Goal: Task Accomplishment & Management: Manage account settings

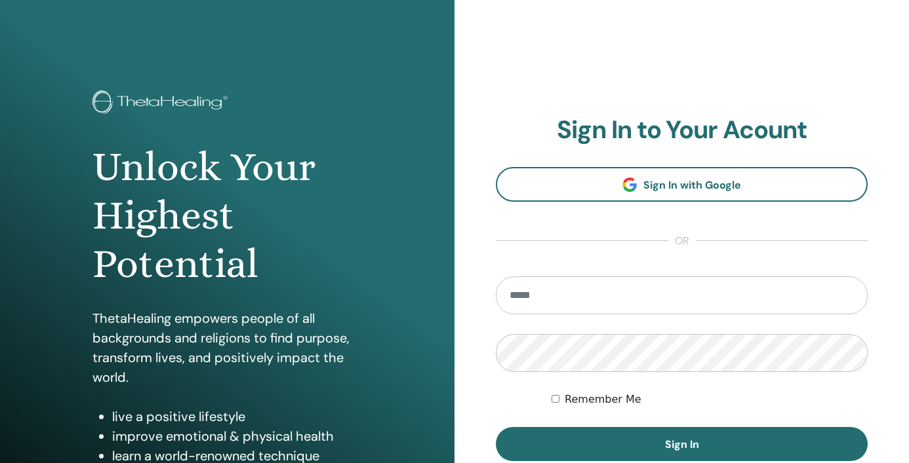
scroll to position [166, 0]
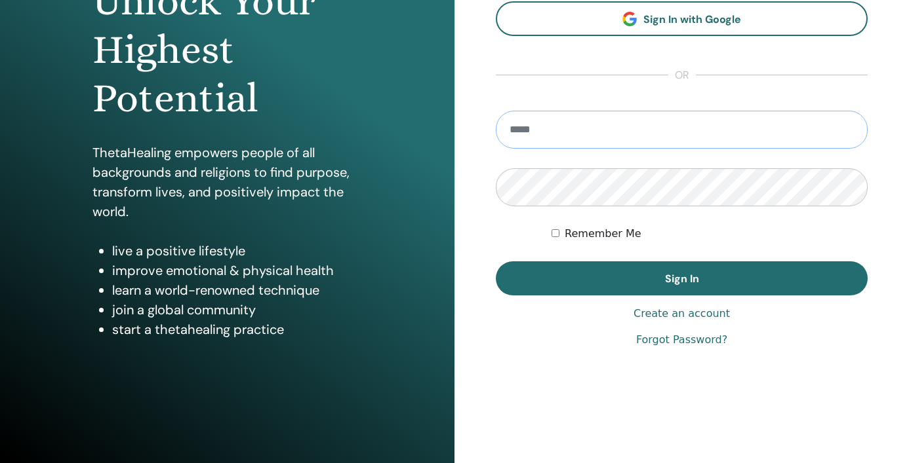
type input "**********"
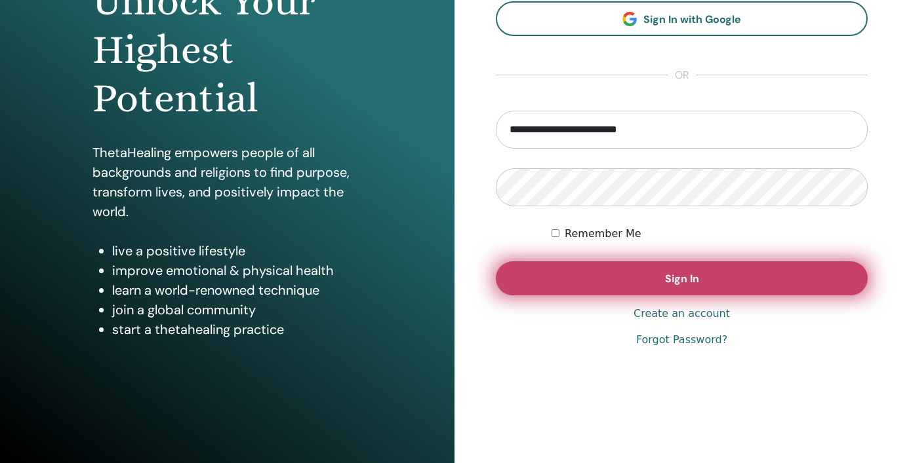
click at [682, 283] on span "Sign In" at bounding box center [682, 279] width 34 height 14
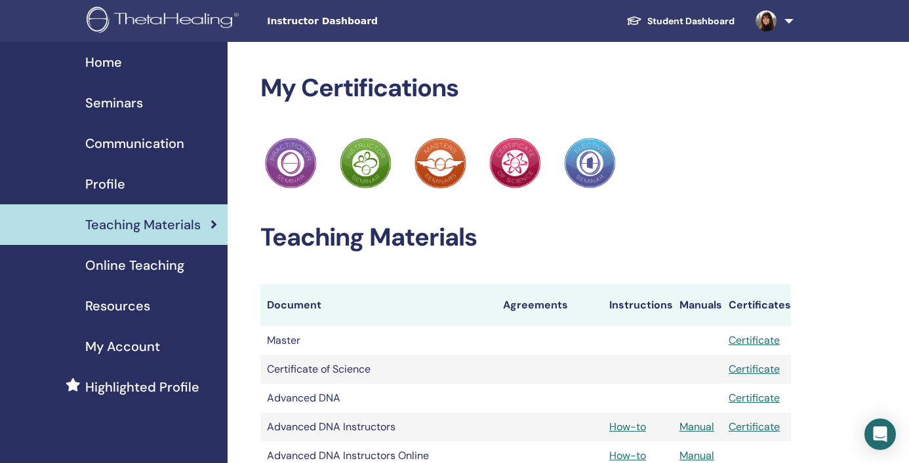
click at [115, 102] on span "Seminars" at bounding box center [114, 103] width 58 height 20
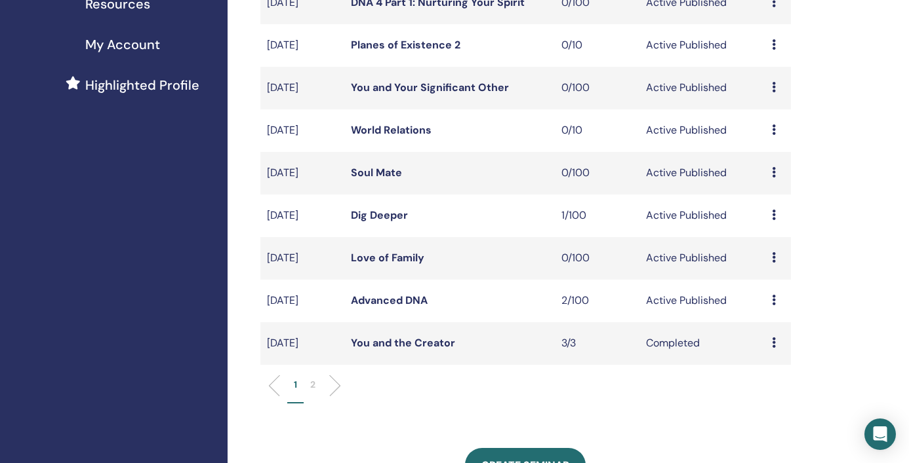
scroll to position [303, 0]
click at [420, 300] on link "Advanced DNA" at bounding box center [389, 300] width 77 height 14
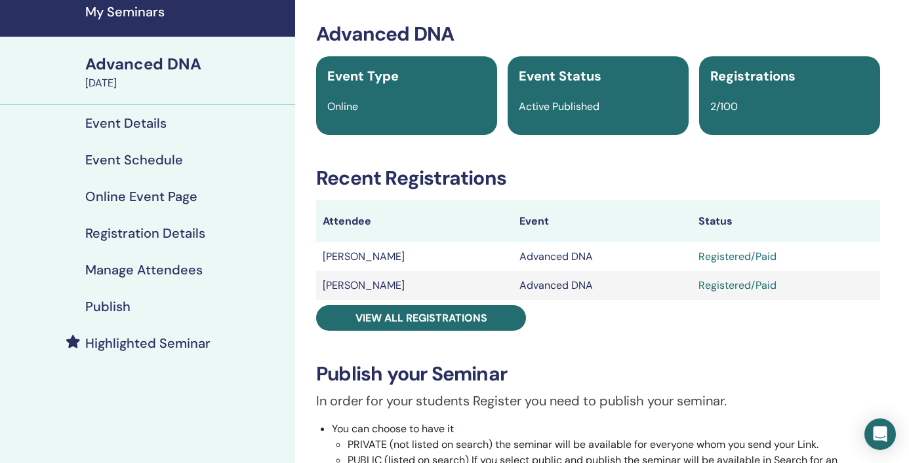
scroll to position [43, 0]
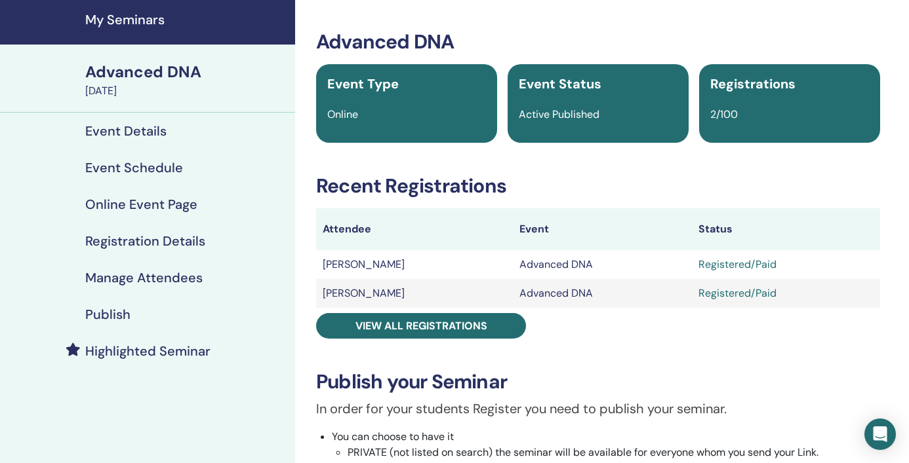
click at [148, 243] on h4 "Registration Details" at bounding box center [145, 241] width 120 height 16
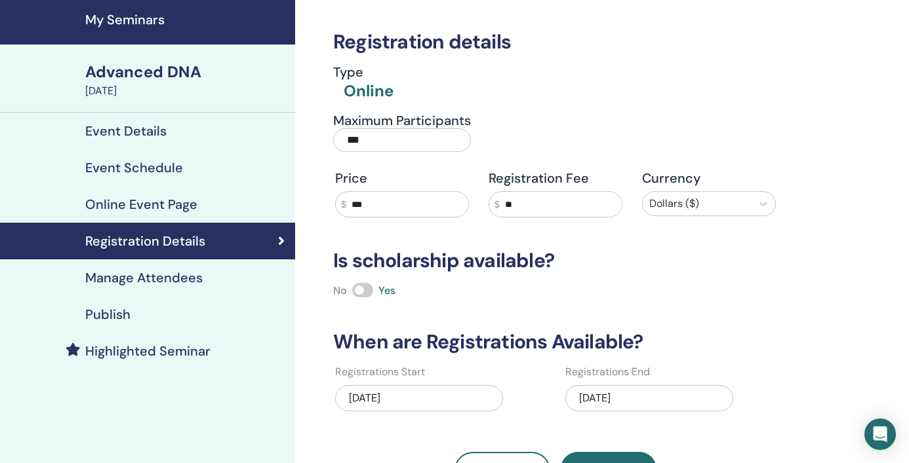
drag, startPoint x: 383, startPoint y: 136, endPoint x: 302, endPoint y: 144, distance: 82.3
click at [302, 144] on div "Registration details Type Online Maximum Participants *** Price $ *** Registrat…" at bounding box center [598, 336] width 606 height 674
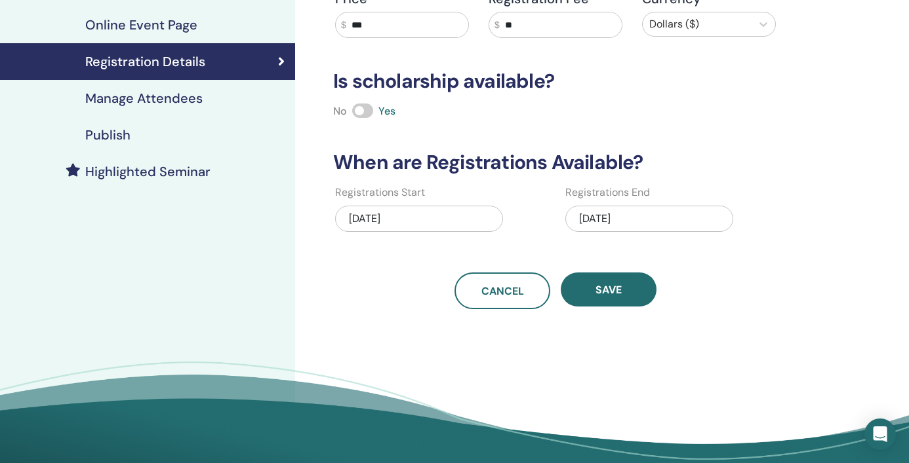
scroll to position [243, 0]
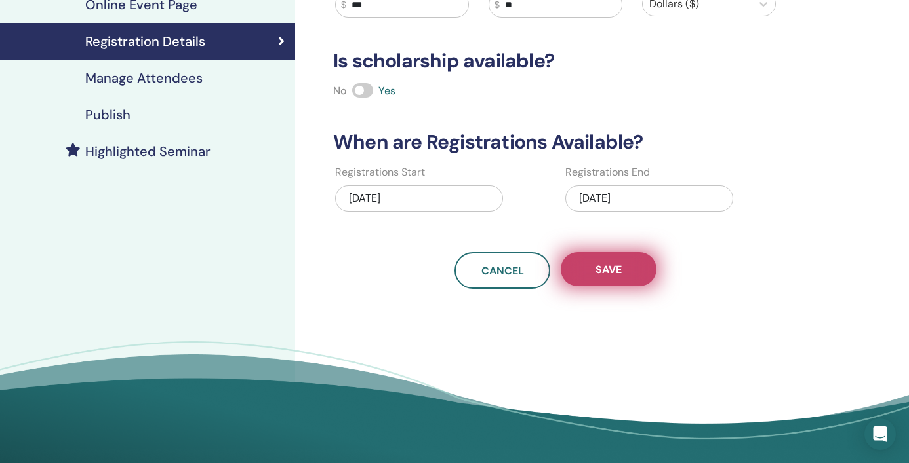
type input "*"
click at [612, 269] on span "Save" at bounding box center [608, 270] width 26 height 14
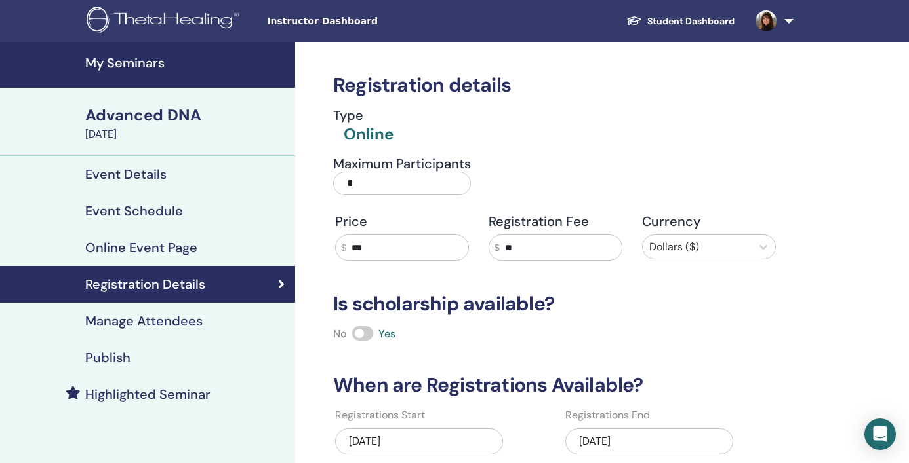
scroll to position [0, 0]
click at [136, 63] on h4 "My Seminars" at bounding box center [186, 63] width 202 height 16
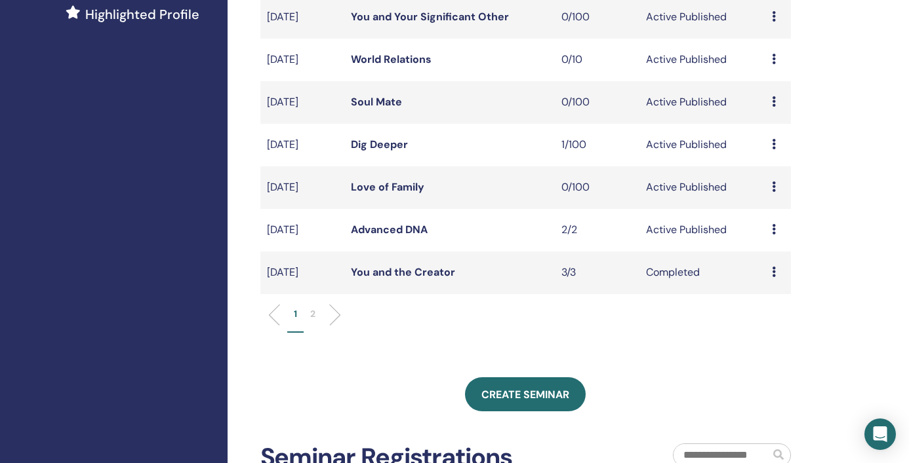
scroll to position [374, 0]
click at [389, 184] on link "Love of Family" at bounding box center [387, 187] width 73 height 14
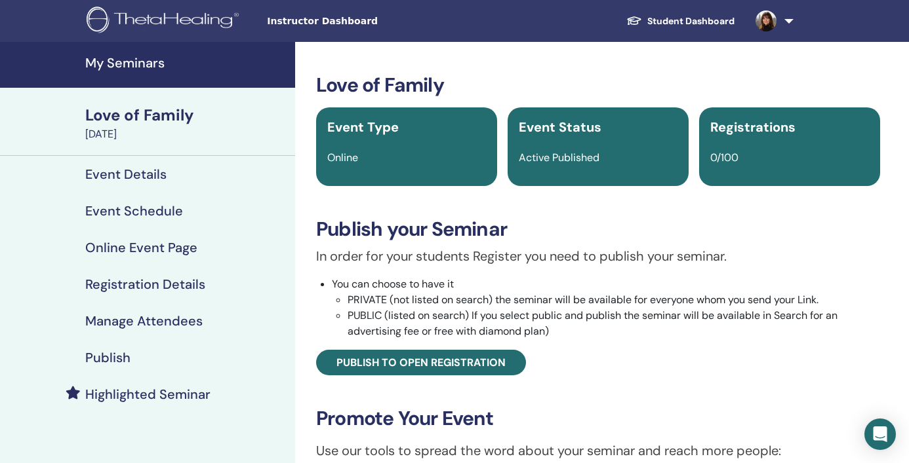
click at [127, 282] on h4 "Registration Details" at bounding box center [145, 285] width 120 height 16
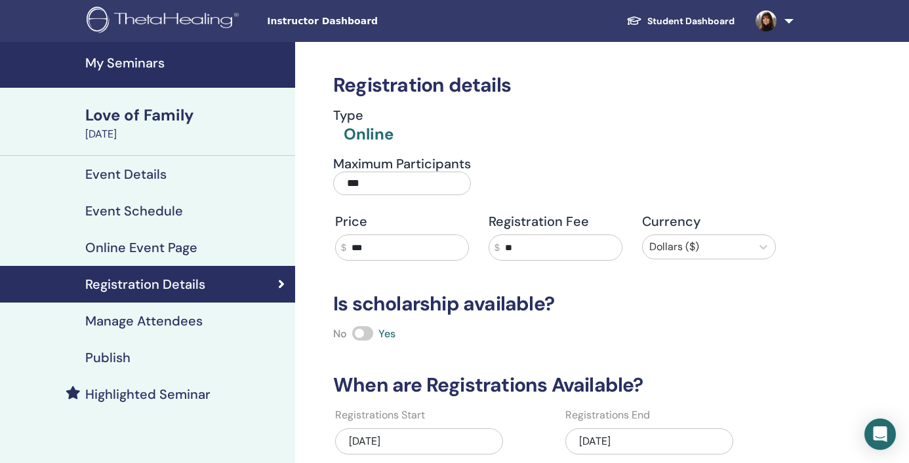
click at [369, 186] on input "***" at bounding box center [402, 184] width 138 height 24
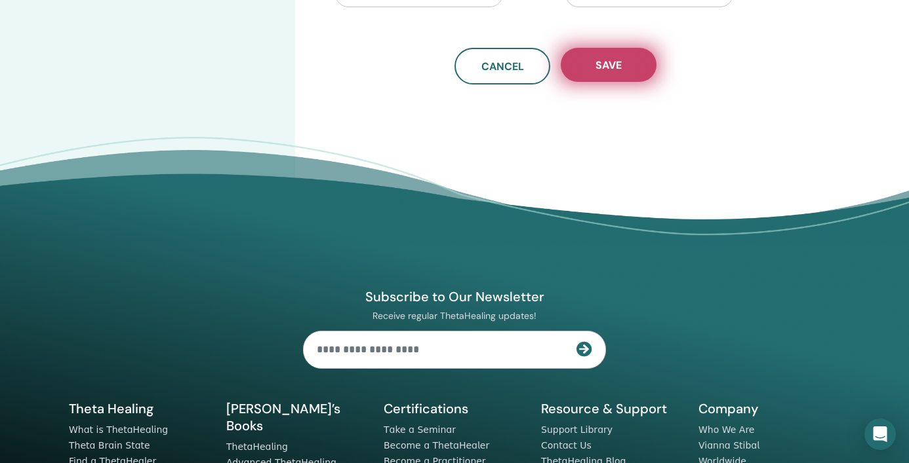
type input "**"
click at [604, 65] on span "Save" at bounding box center [608, 65] width 26 height 14
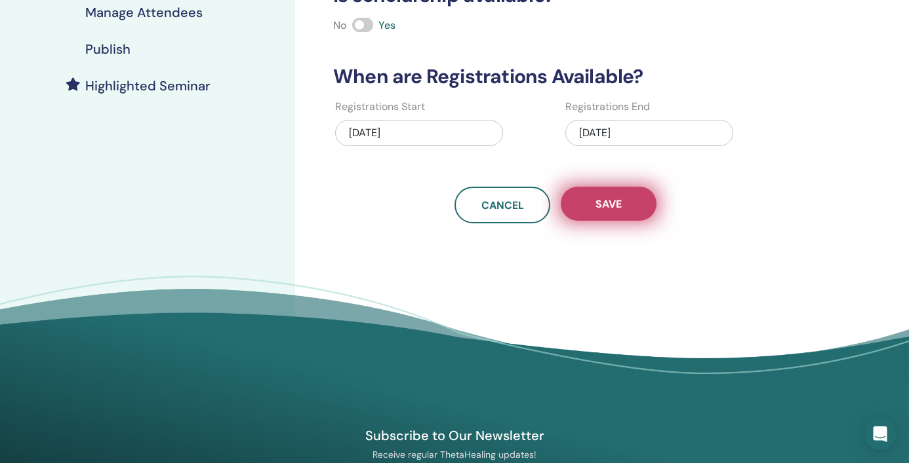
click at [610, 192] on button "Save" at bounding box center [608, 204] width 96 height 34
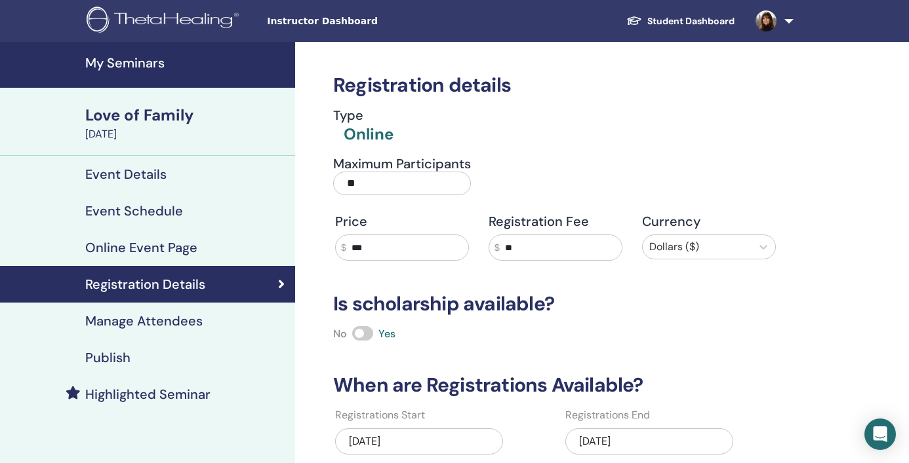
scroll to position [0, 0]
click at [134, 62] on h4 "My Seminars" at bounding box center [186, 63] width 202 height 16
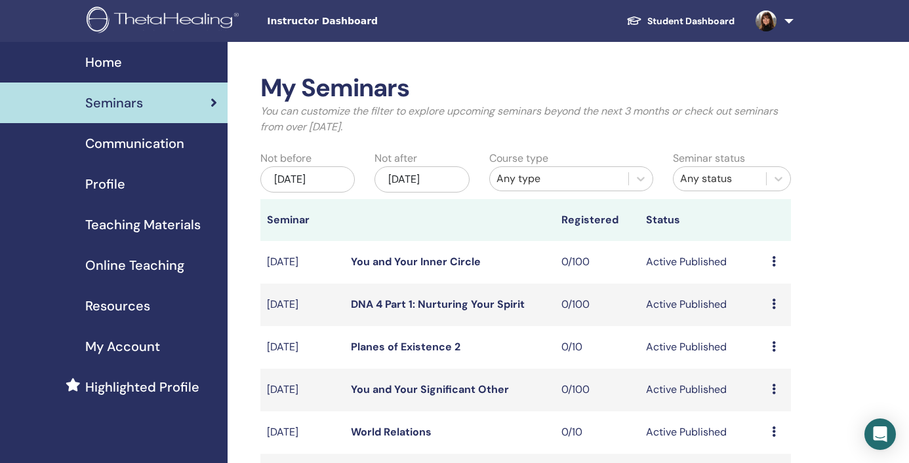
click at [139, 268] on span "Online Teaching" at bounding box center [134, 266] width 99 height 20
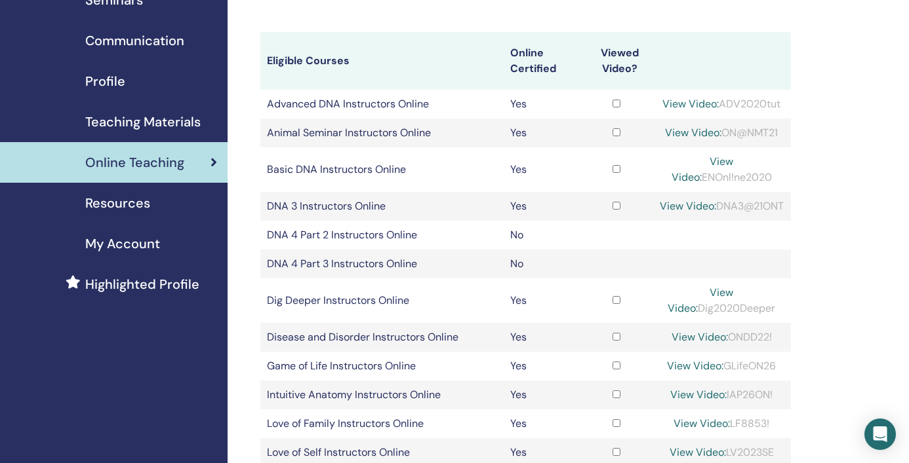
scroll to position [104, 0]
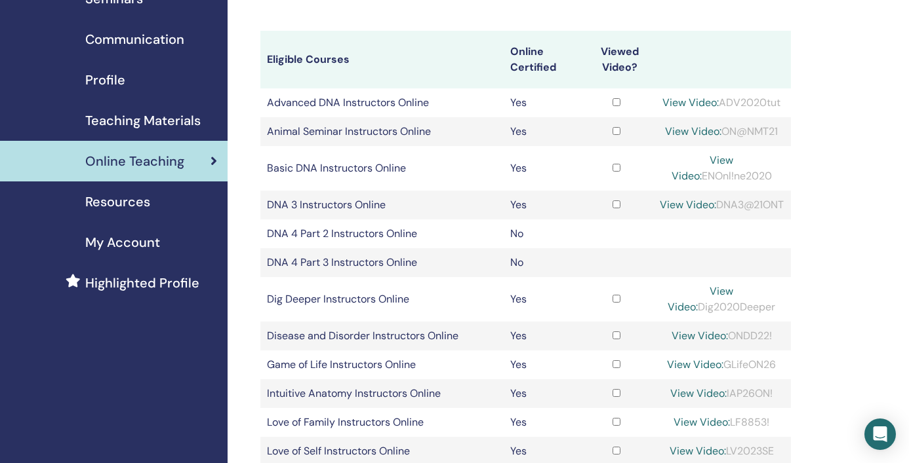
click at [165, 121] on span "Teaching Materials" at bounding box center [142, 121] width 115 height 20
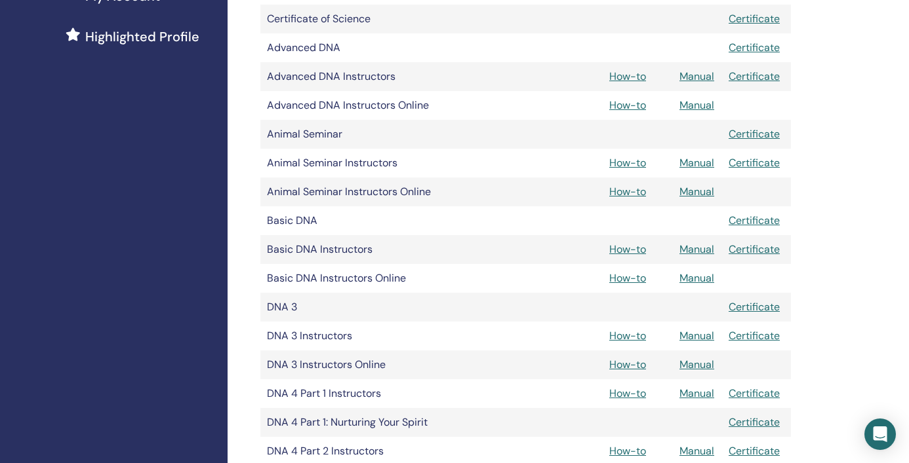
scroll to position [350, 0]
click at [694, 106] on link "Manual" at bounding box center [696, 106] width 35 height 14
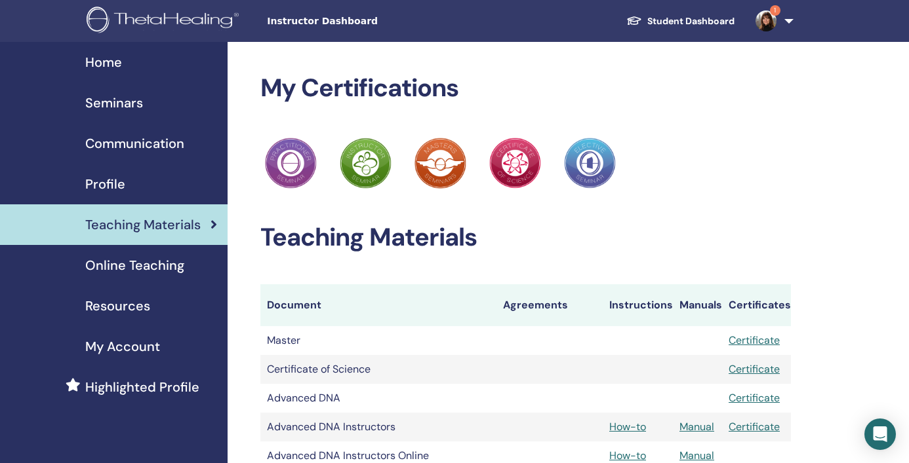
click at [115, 101] on span "Seminars" at bounding box center [114, 103] width 58 height 20
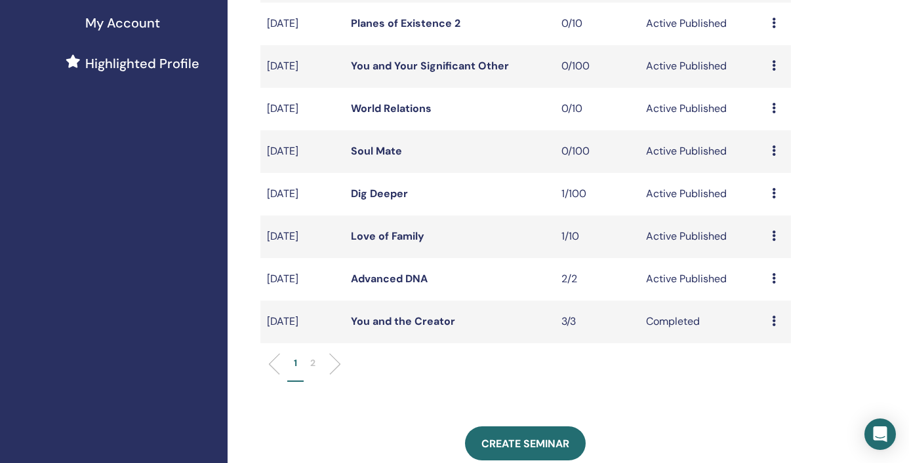
scroll to position [329, 0]
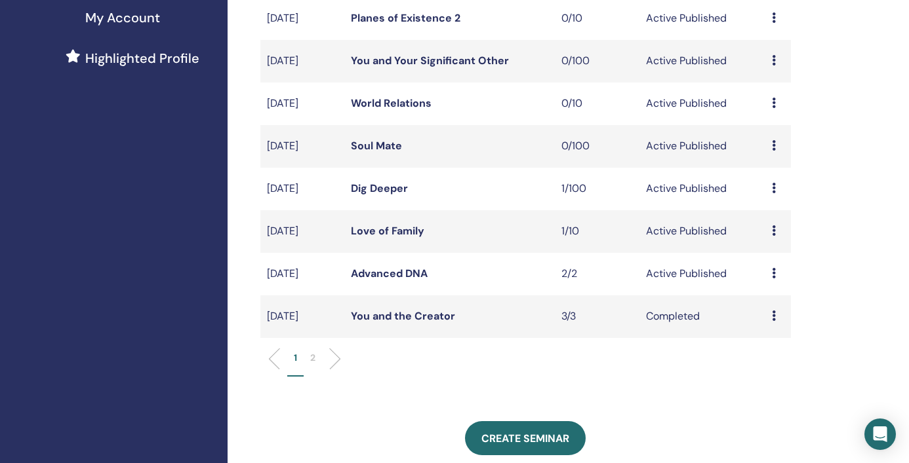
click at [399, 231] on link "Love of Family" at bounding box center [387, 231] width 73 height 14
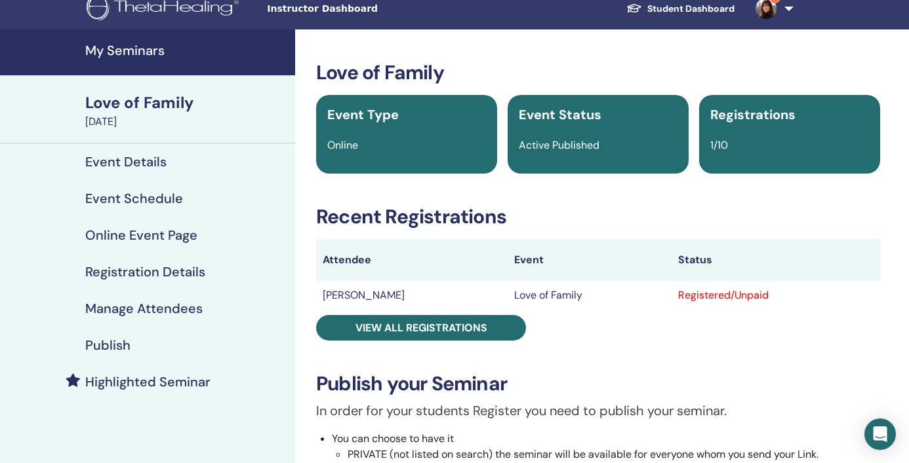
scroll to position [22, 0]
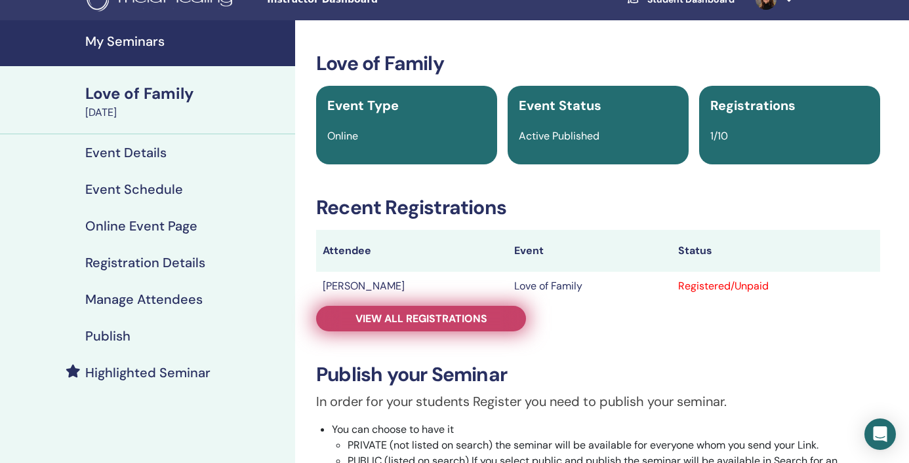
click at [423, 321] on span "View all registrations" at bounding box center [421, 319] width 132 height 14
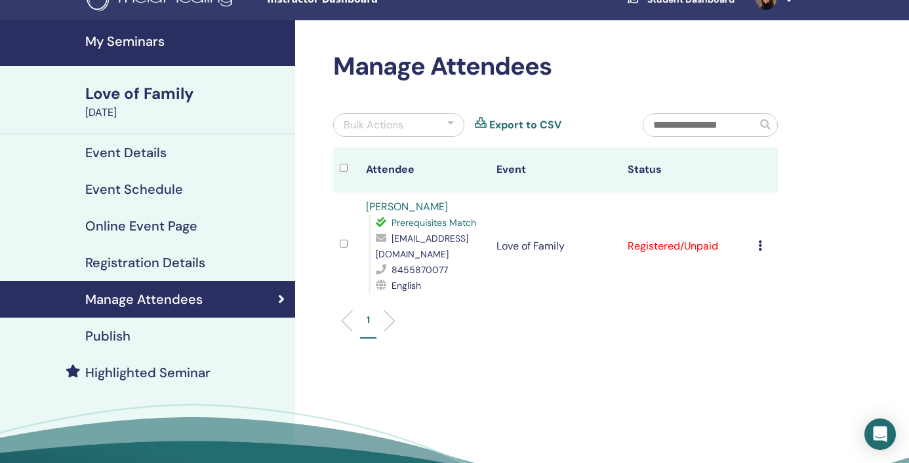
click at [759, 241] on icon at bounding box center [760, 246] width 4 height 10
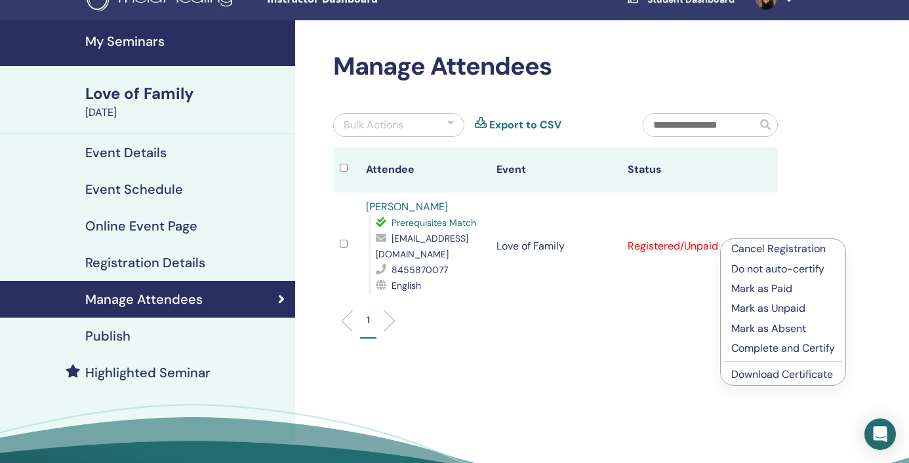
click at [768, 290] on p "Mark as Paid" at bounding box center [783, 289] width 104 height 16
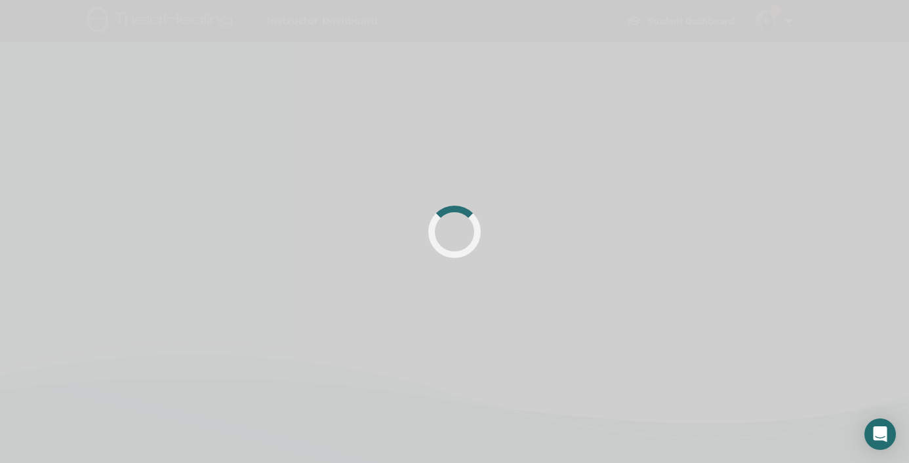
scroll to position [22, 0]
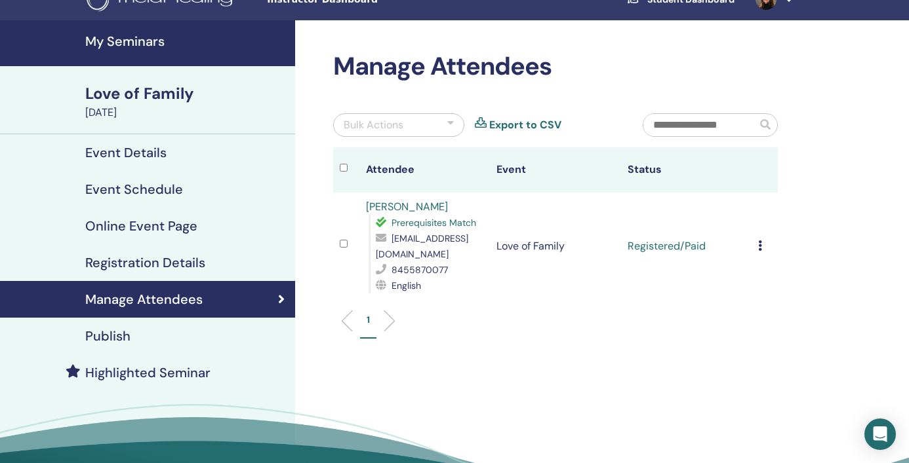
click at [148, 39] on h4 "My Seminars" at bounding box center [186, 41] width 202 height 16
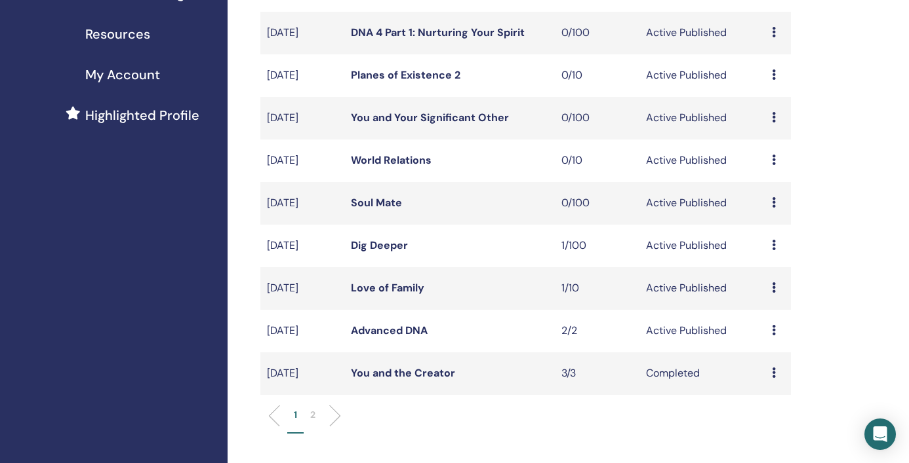
scroll to position [298, 0]
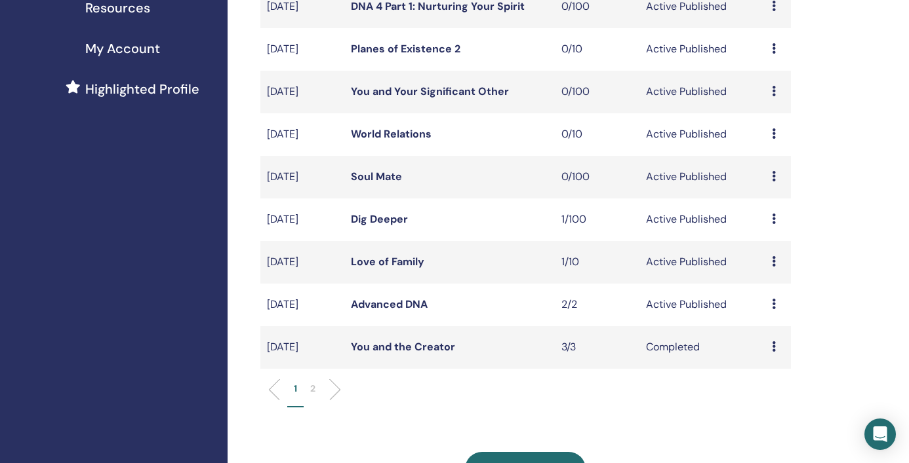
click at [380, 260] on link "Love of Family" at bounding box center [387, 262] width 73 height 14
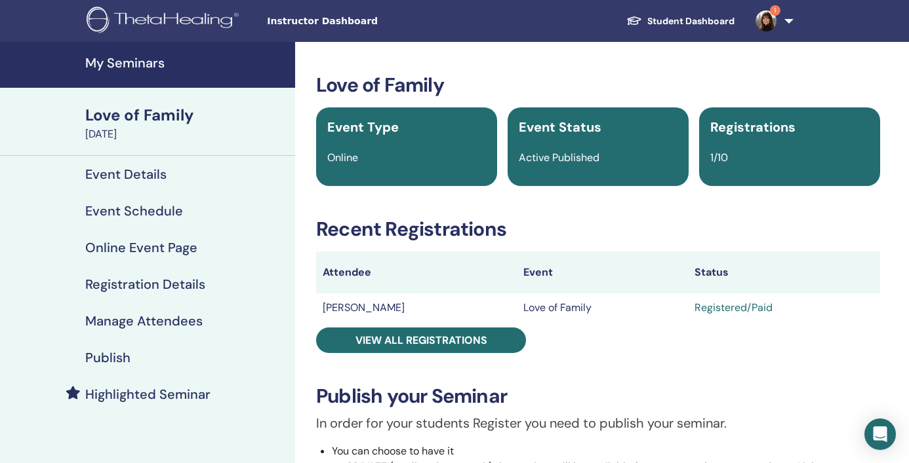
click at [152, 287] on h4 "Registration Details" at bounding box center [145, 285] width 120 height 16
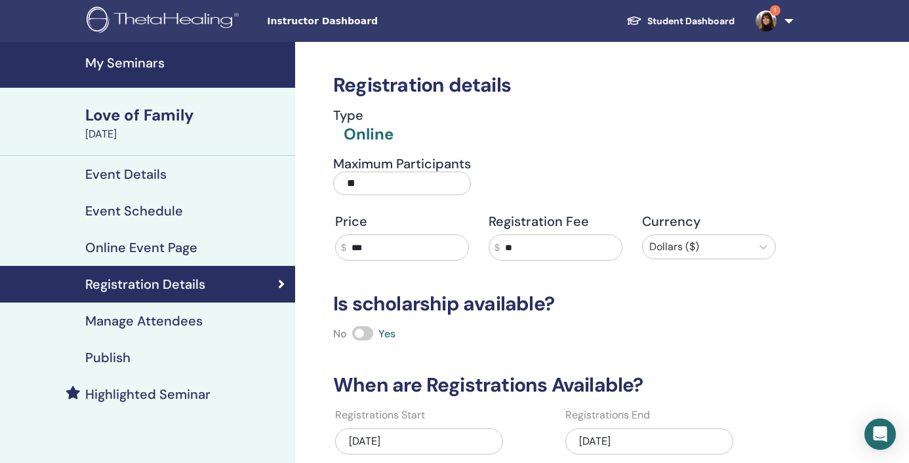
click at [376, 179] on input "**" at bounding box center [402, 184] width 138 height 24
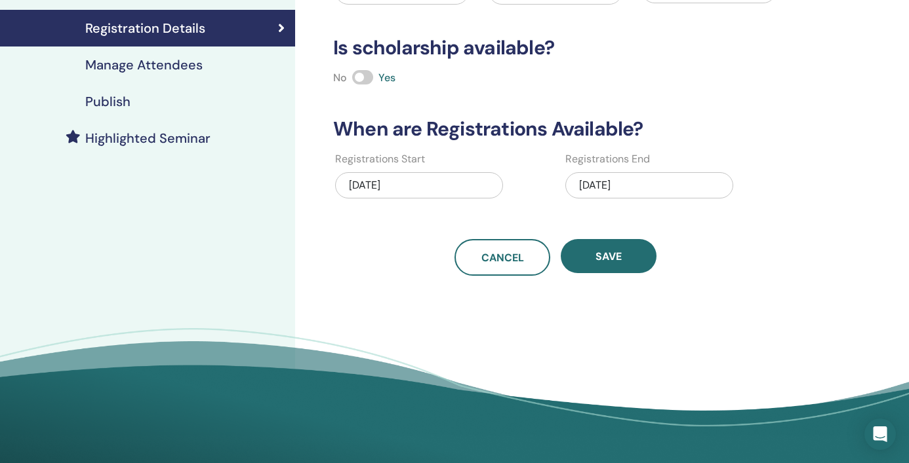
scroll to position [292, 0]
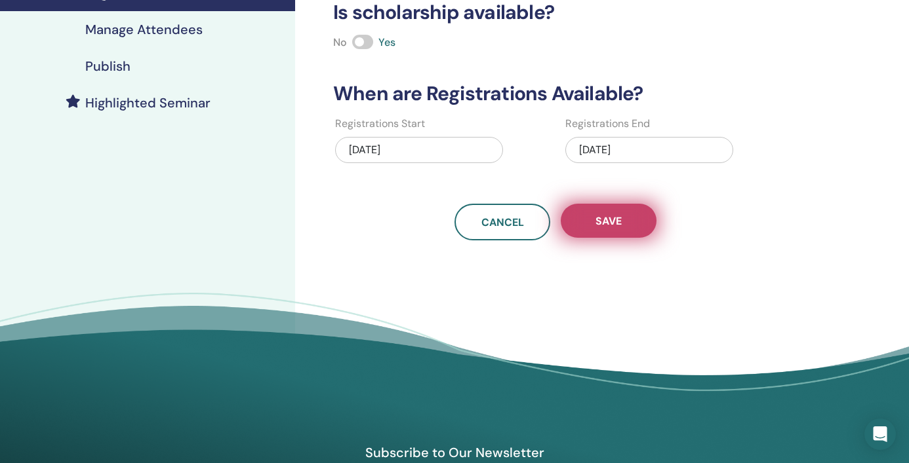
type input "*"
click at [618, 220] on span "Save" at bounding box center [608, 221] width 26 height 14
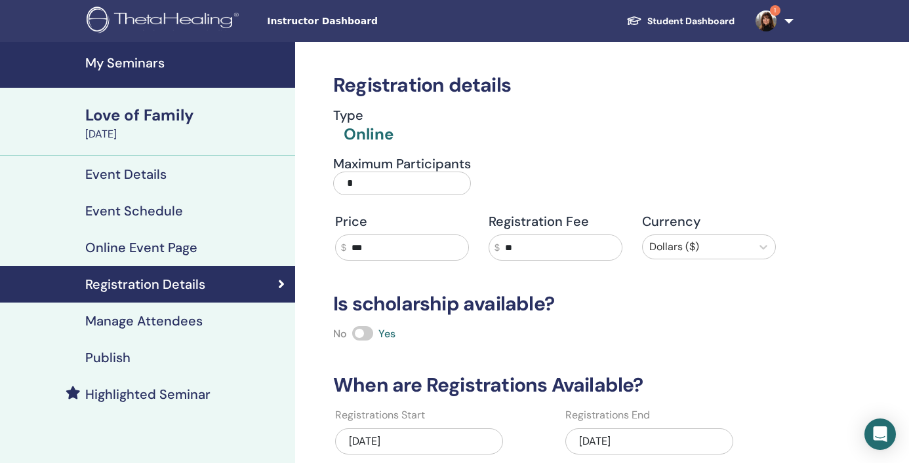
scroll to position [0, 0]
click at [769, 20] on img at bounding box center [765, 20] width 21 height 21
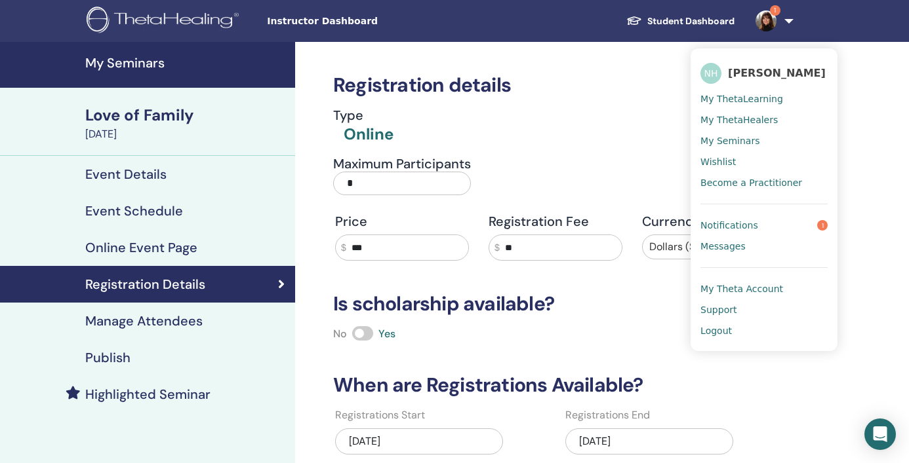
click at [730, 226] on span "Notifications" at bounding box center [729, 226] width 58 height 12
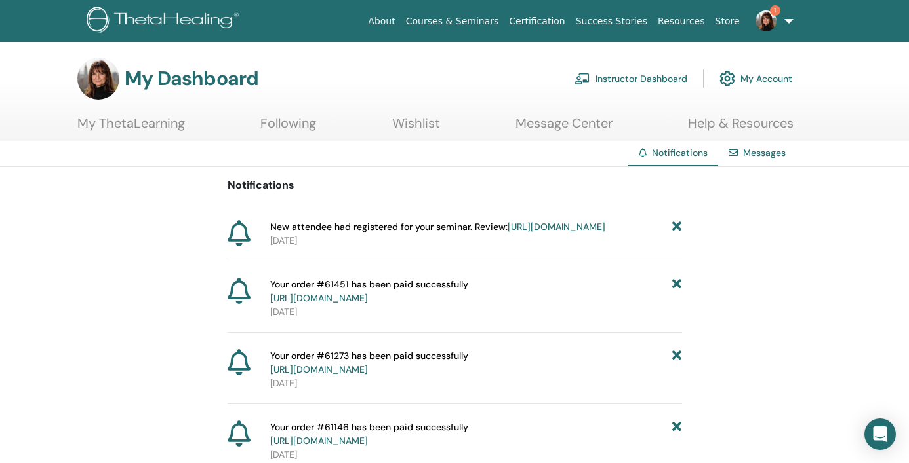
click at [633, 74] on link "Instructor Dashboard" at bounding box center [630, 78] width 113 height 29
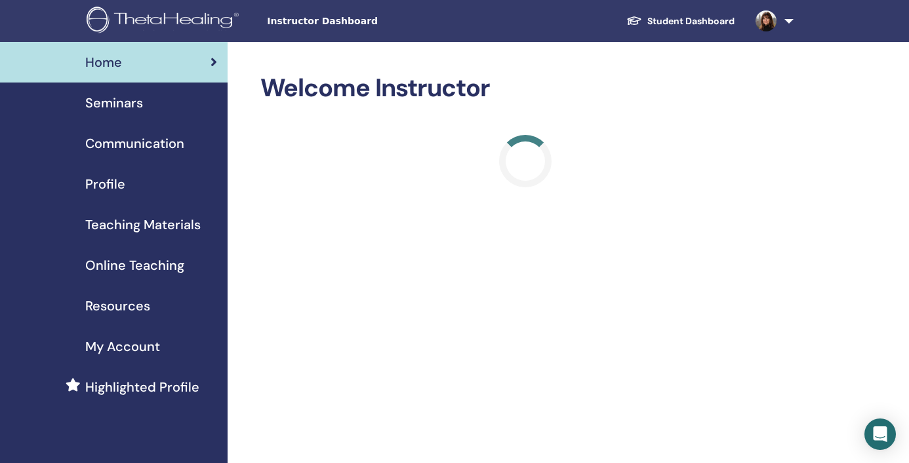
click at [149, 225] on span "Teaching Materials" at bounding box center [142, 225] width 115 height 20
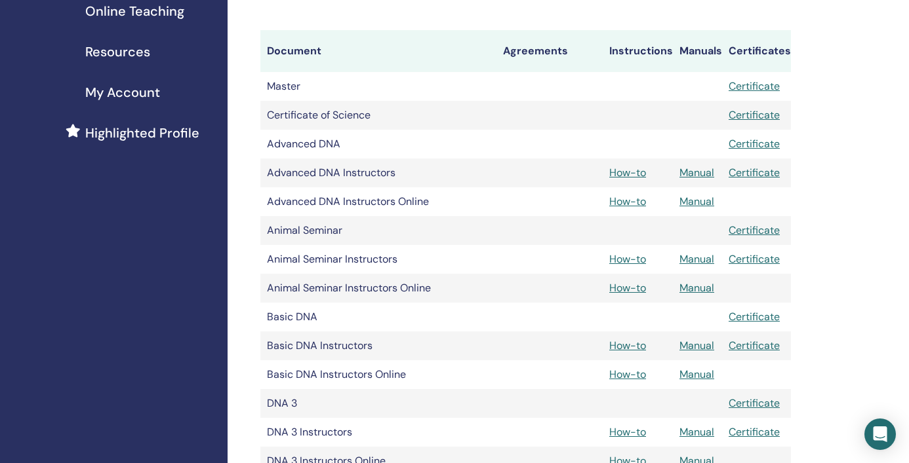
scroll to position [257, 0]
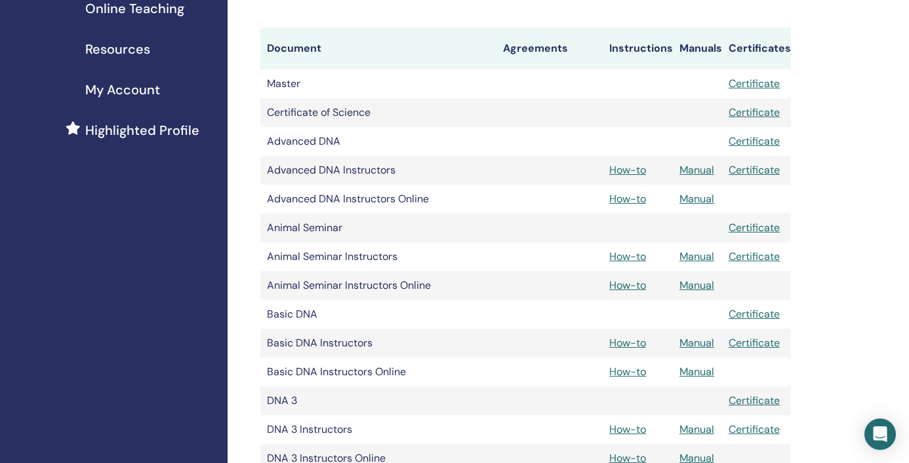
click at [697, 196] on link "Manual" at bounding box center [696, 199] width 35 height 14
